Goal: Ask a question

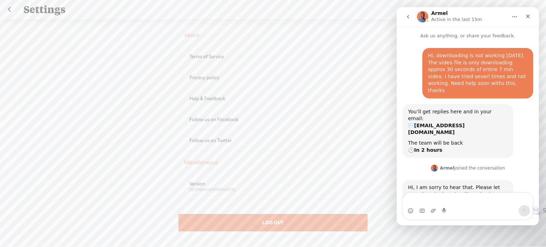
scroll to position [90, 0]
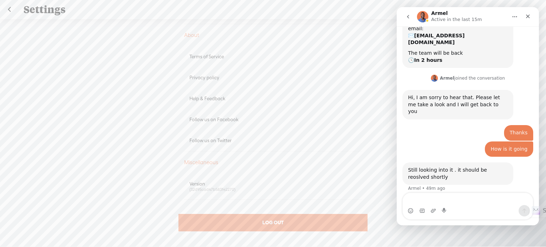
click at [375, 116] on div "Upgrade To Trebble Plus [PERSON_NAME] View Profile Account Edit profile Change …" at bounding box center [273, 137] width 546 height 236
click at [455, 199] on textarea "Message…" at bounding box center [468, 199] width 130 height 12
click at [35, 116] on div "Upgrade To Trebble Plus [PERSON_NAME] View Profile Account Edit profile Change …" at bounding box center [273, 137] width 546 height 236
click at [422, 199] on textarea "Message…" at bounding box center [468, 199] width 130 height 12
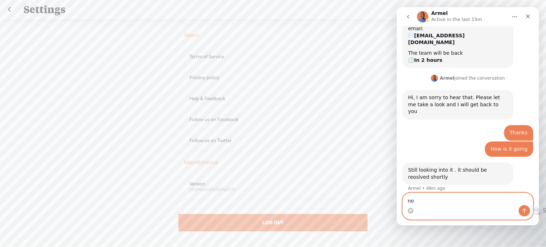
type textarea "n"
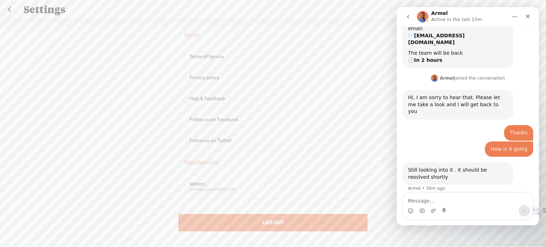
click at [518, 216] on div "Intercom messenger" at bounding box center [468, 210] width 130 height 11
click at [434, 200] on textarea "Message…" at bounding box center [468, 199] width 130 height 12
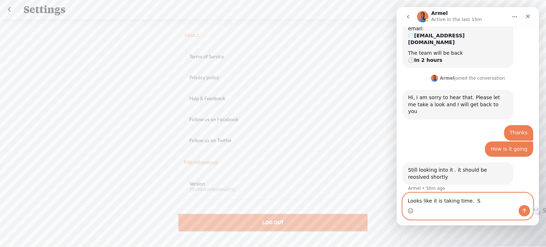
type textarea "Looks like it is taking time."
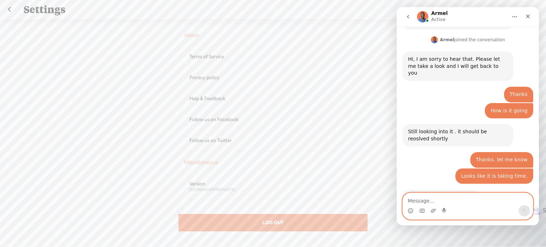
scroll to position [128, 0]
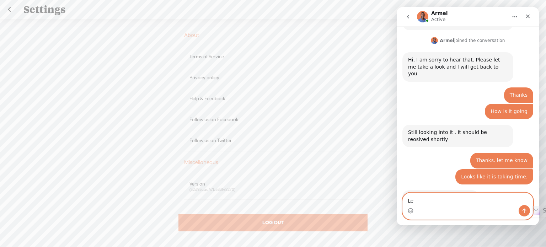
type textarea "L"
type textarea "Please let me know when ready, thanks"
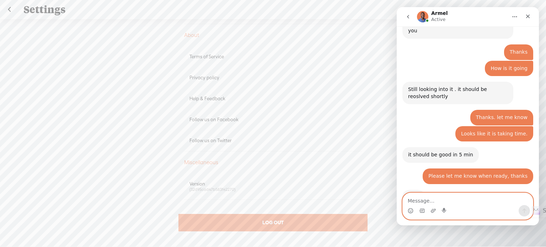
scroll to position [170, 0]
